Goal: Transaction & Acquisition: Purchase product/service

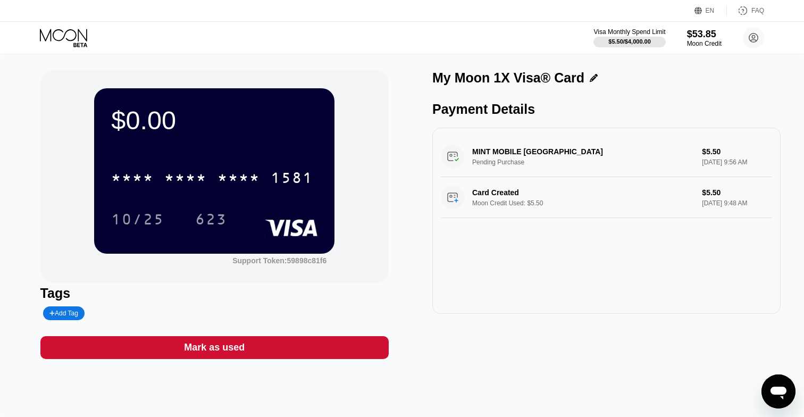
click at [68, 46] on icon at bounding box center [64, 38] width 49 height 19
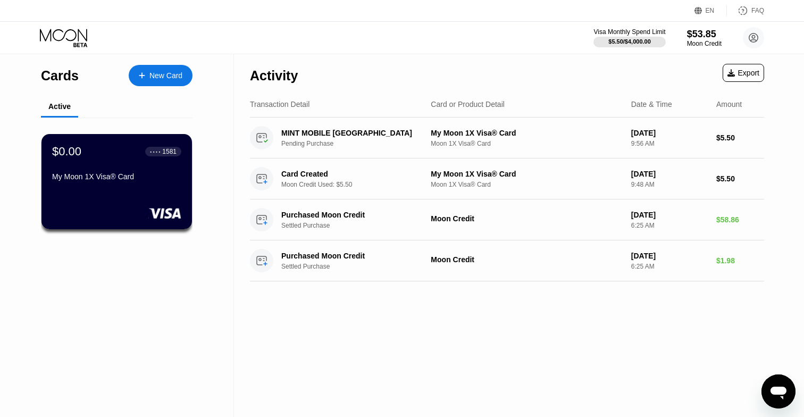
click at [153, 80] on div "New Card" at bounding box center [161, 75] width 64 height 21
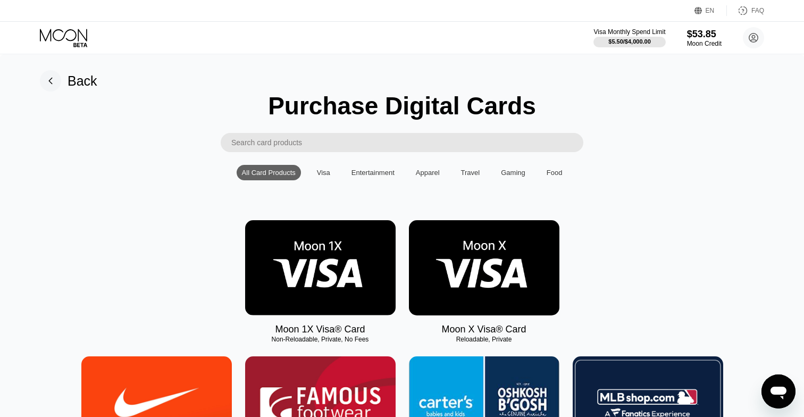
click at [293, 277] on img at bounding box center [320, 267] width 150 height 95
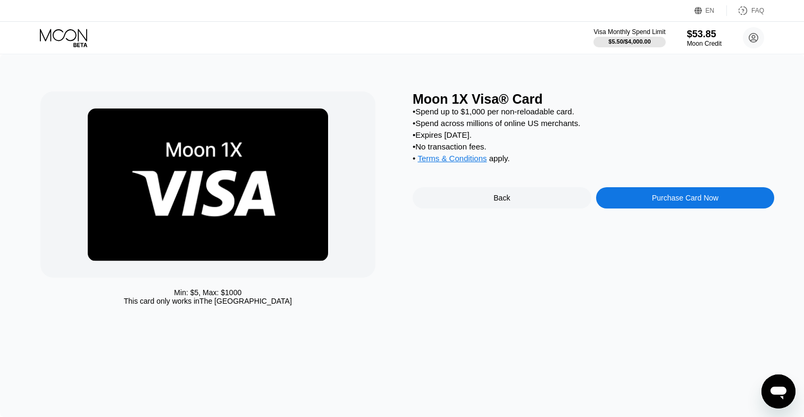
click at [635, 202] on div "Purchase Card Now" at bounding box center [685, 197] width 179 height 21
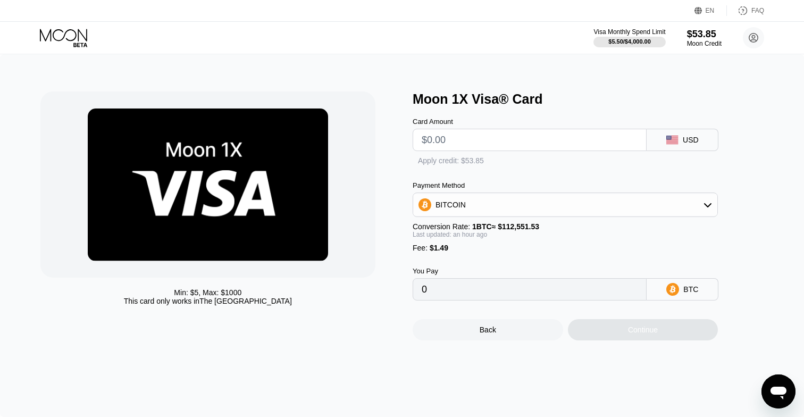
click at [501, 137] on input "text" at bounding box center [530, 139] width 216 height 21
paste input "$52.01"
type input "$52.01"
type input "0.00047841"
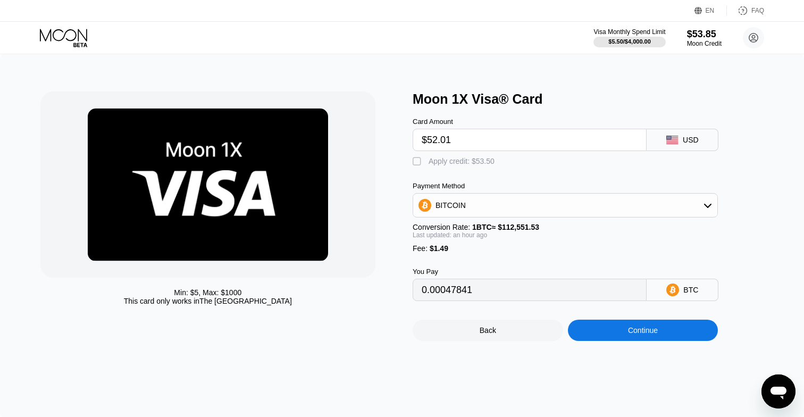
type input "$52.01"
click at [420, 161] on div "" at bounding box center [418, 161] width 11 height 11
type input "0"
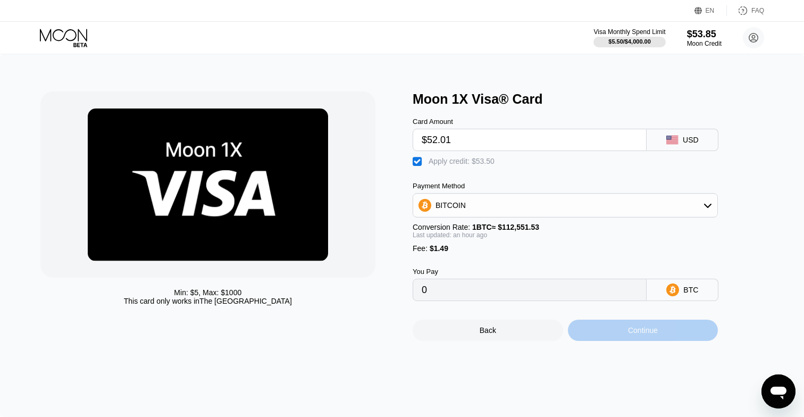
click at [610, 331] on div "Continue" at bounding box center [643, 330] width 150 height 21
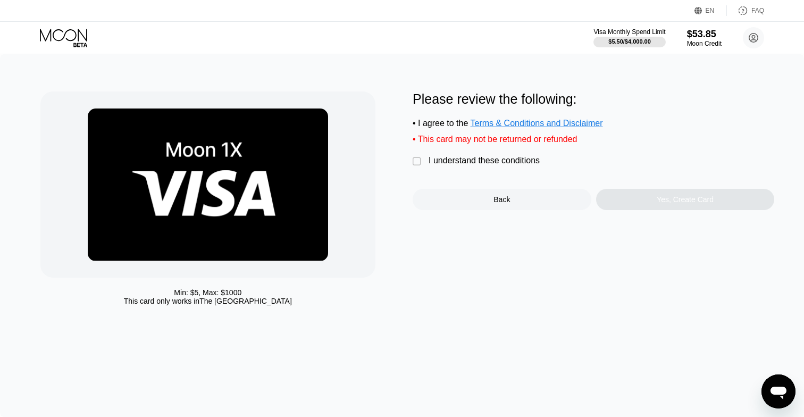
click at [418, 166] on div "" at bounding box center [418, 161] width 11 height 11
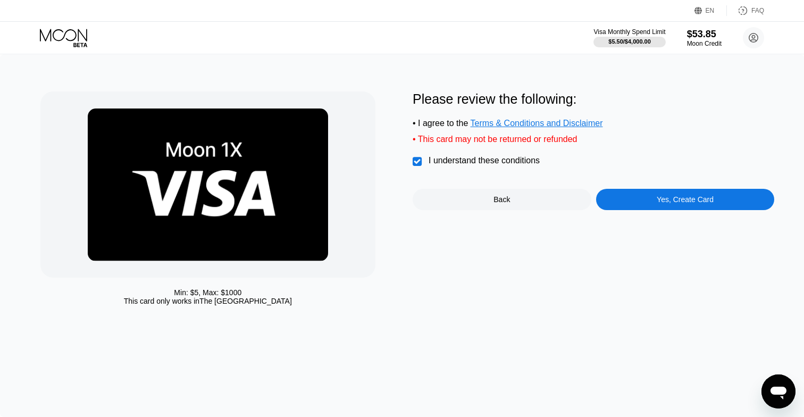
click at [644, 200] on div "Yes, Create Card" at bounding box center [685, 199] width 179 height 21
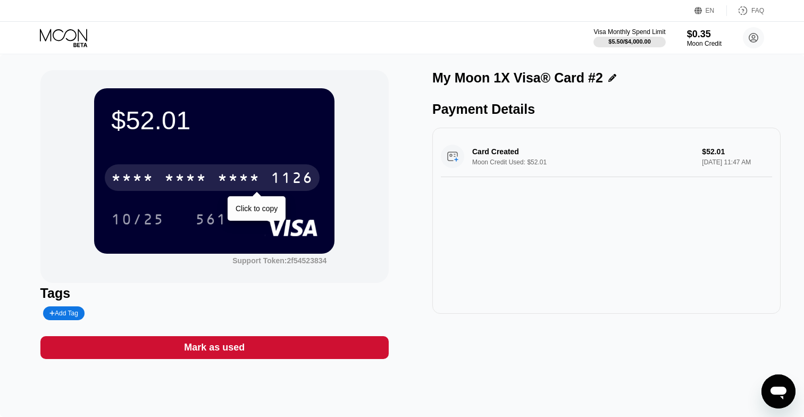
click at [257, 183] on div "* * * *" at bounding box center [238, 179] width 43 height 17
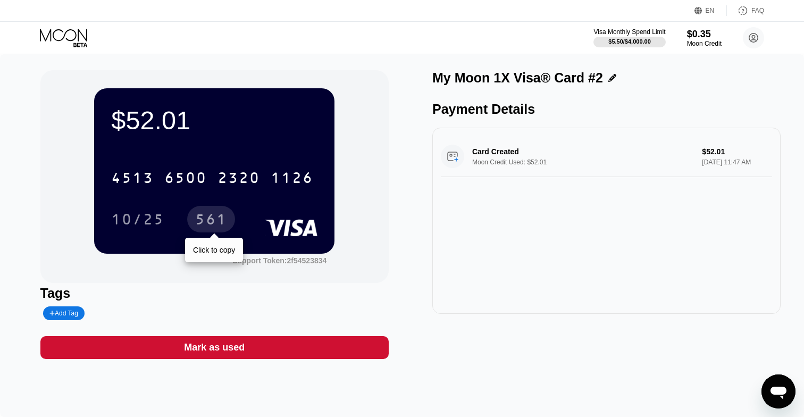
click at [196, 217] on div "561" at bounding box center [211, 220] width 32 height 17
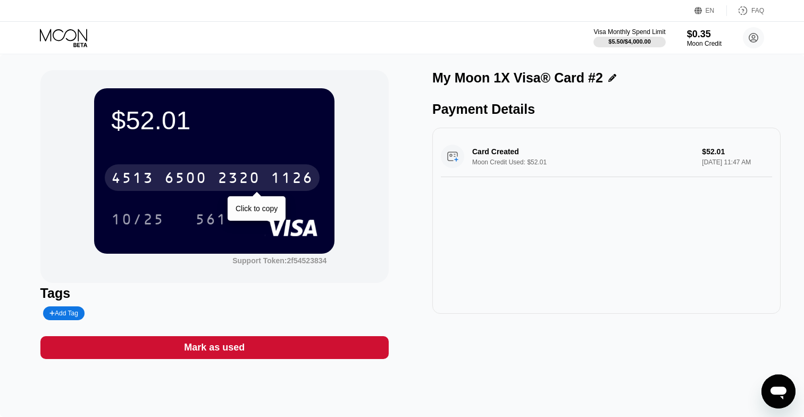
click at [261, 187] on div "[CREDIT_CARD_NUMBER]" at bounding box center [212, 177] width 215 height 27
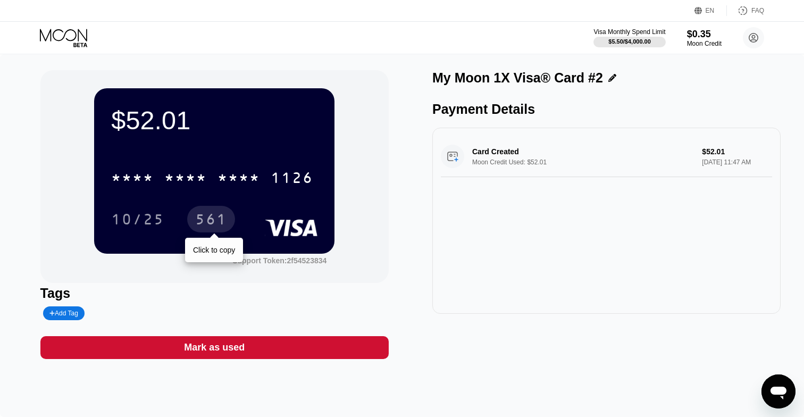
click at [221, 220] on div "561" at bounding box center [211, 220] width 32 height 17
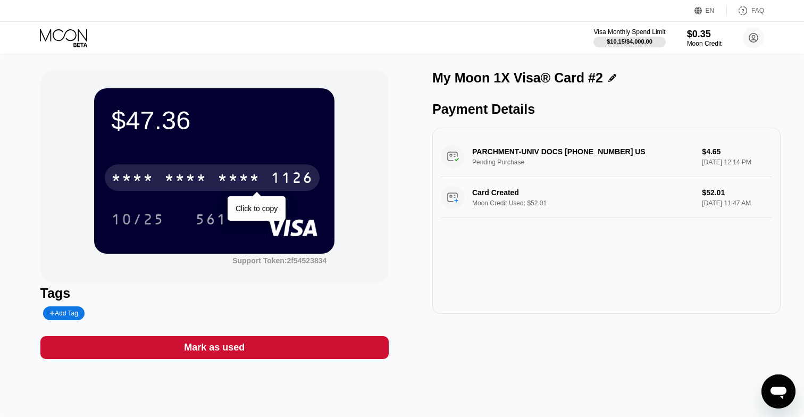
click at [213, 174] on div "* * * * * * * * * * * * 1126" at bounding box center [212, 177] width 215 height 27
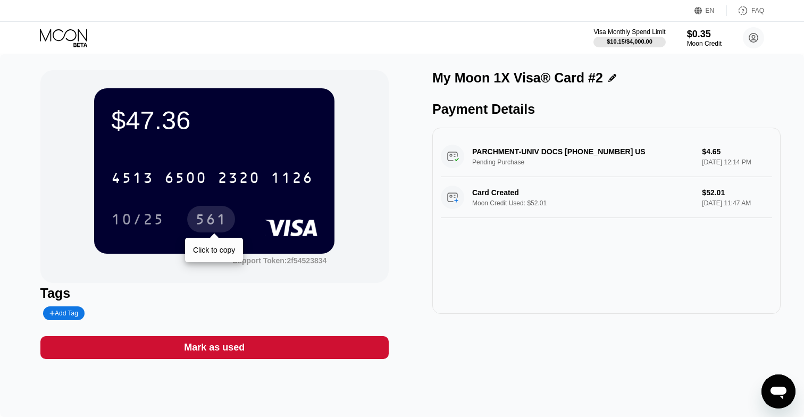
click at [208, 219] on div "561" at bounding box center [211, 220] width 32 height 17
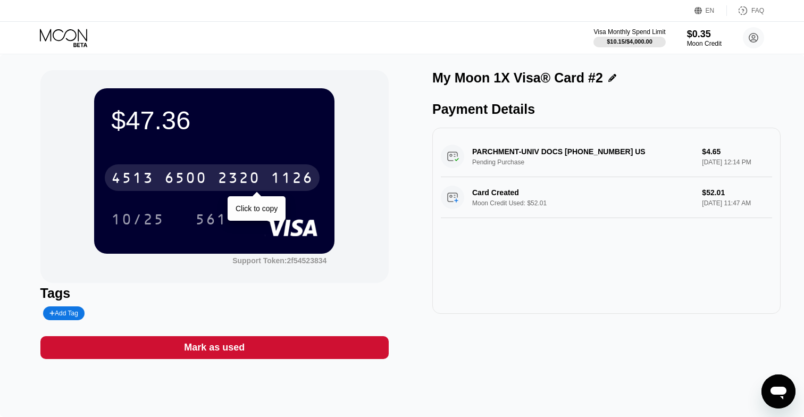
click at [234, 181] on div "2320" at bounding box center [238, 179] width 43 height 17
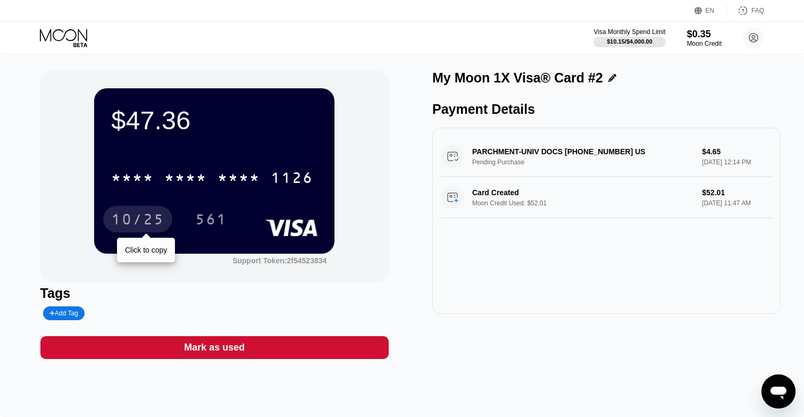
click at [146, 225] on div "10/25" at bounding box center [137, 220] width 53 height 17
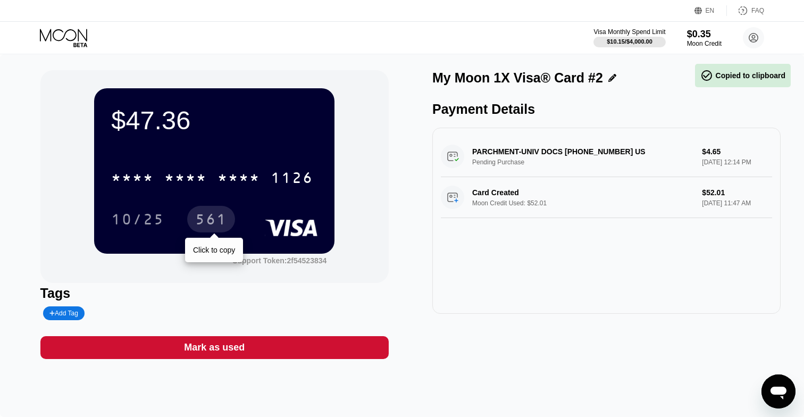
click at [203, 224] on div "561" at bounding box center [211, 220] width 32 height 17
click at [200, 228] on div "561" at bounding box center [211, 220] width 32 height 17
click at [210, 224] on div "561" at bounding box center [211, 220] width 32 height 17
click at [211, 222] on div "561" at bounding box center [211, 220] width 32 height 17
